Goal: Task Accomplishment & Management: Manage account settings

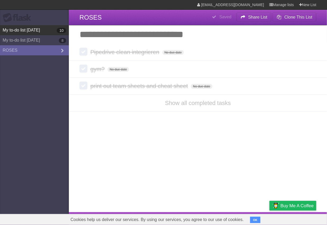
click at [26, 29] on link "My to-do list [DATE] 10" at bounding box center [34, 30] width 69 height 10
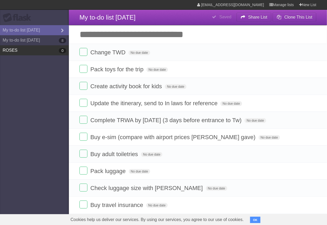
click at [19, 56] on aside "Flask My to-do list [DATE] My to-do list [DATE] 8 ROSES 0" at bounding box center [34, 112] width 69 height 225
click at [19, 52] on link "ROSES 0" at bounding box center [34, 50] width 69 height 10
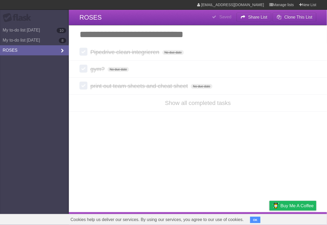
click at [61, 50] on icon at bounding box center [62, 51] width 8 height 6
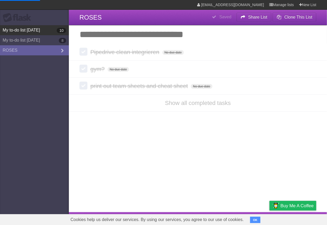
click at [37, 32] on link "My to-do list [DATE] 10" at bounding box center [34, 30] width 69 height 10
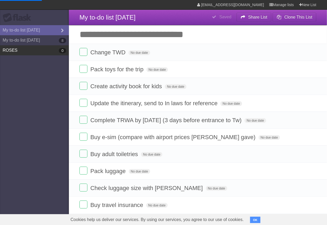
click at [51, 52] on link "ROSES 0" at bounding box center [34, 50] width 69 height 10
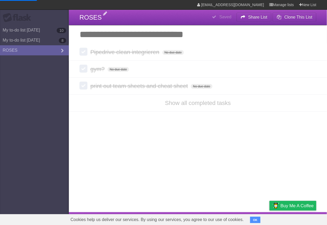
click at [93, 19] on span "ROSES" at bounding box center [90, 17] width 22 height 7
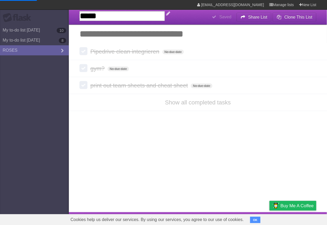
click at [93, 19] on input "*****" at bounding box center [121, 16] width 85 height 10
click at [199, 14] on header "**********" at bounding box center [198, 17] width 258 height 15
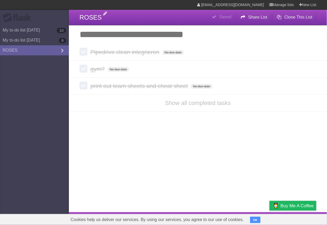
click at [84, 16] on span "ROSES" at bounding box center [90, 17] width 22 height 7
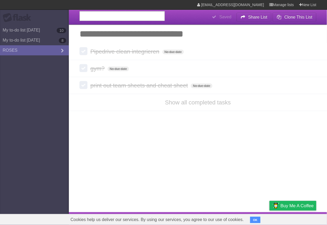
click at [46, 105] on aside "Flask My to-do list [DATE] 10 My to-do list [DATE] 8 ROSES" at bounding box center [34, 112] width 69 height 225
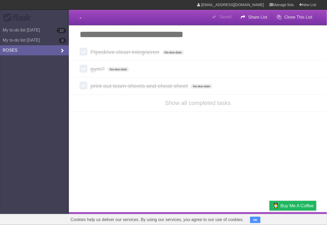
click at [41, 54] on link "ROSES" at bounding box center [34, 50] width 69 height 10
click at [41, 99] on aside "Flask My to-do list [DATE] 10 My to-do list [DATE] 8 ROSES" at bounding box center [34, 112] width 69 height 225
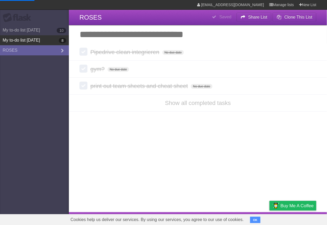
click at [46, 41] on link "My to-do list [DATE] 8" at bounding box center [34, 40] width 69 height 10
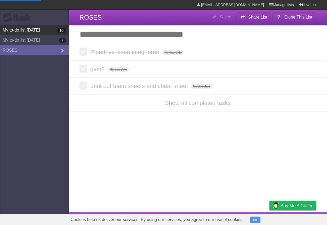
click at [53, 30] on link "My to-do list [DATE] 10" at bounding box center [34, 30] width 69 height 10
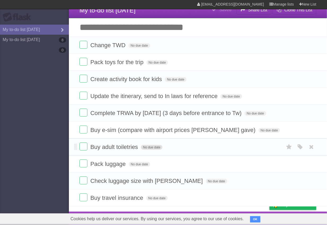
scroll to position [13, 0]
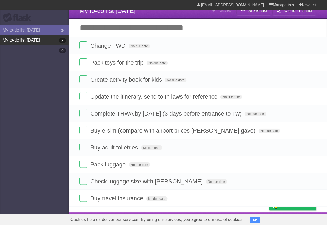
click at [35, 42] on link "My to-do list [DATE] 8" at bounding box center [34, 40] width 69 height 10
click at [37, 40] on link "My to-do list [DATE] 8" at bounding box center [34, 40] width 69 height 10
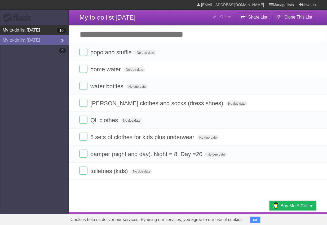
click at [42, 29] on link "My to-do list [DATE] 10" at bounding box center [34, 30] width 69 height 10
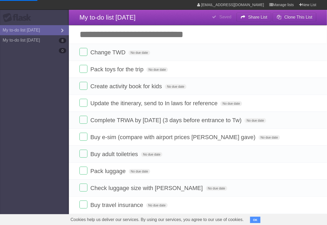
click at [56, 52] on aside "Flask My to-do list [DATE] My to-do list [DATE] 8 0" at bounding box center [34, 112] width 69 height 225
